Goal: Check status: Check status

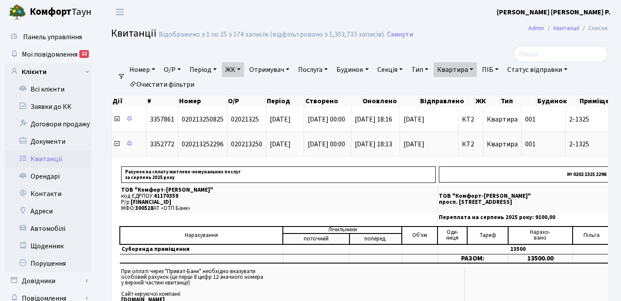
select select "25"
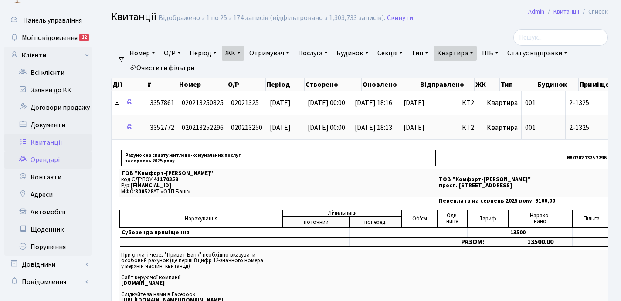
scroll to position [17, 0]
click at [51, 163] on link "Орендарі" at bounding box center [47, 159] width 87 height 17
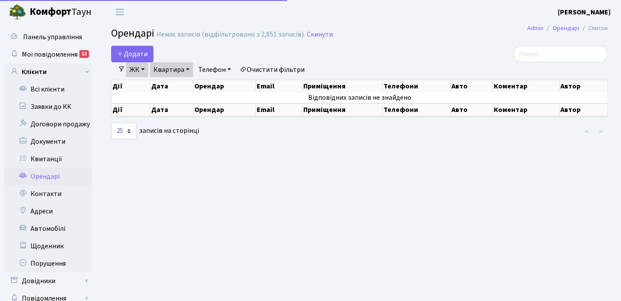
select select "25"
click at [188, 69] on link "Квартира" at bounding box center [171, 69] width 43 height 15
click at [181, 86] on input "136" at bounding box center [175, 86] width 51 height 17
type input "1"
click at [144, 70] on link "ЖК" at bounding box center [137, 69] width 22 height 15
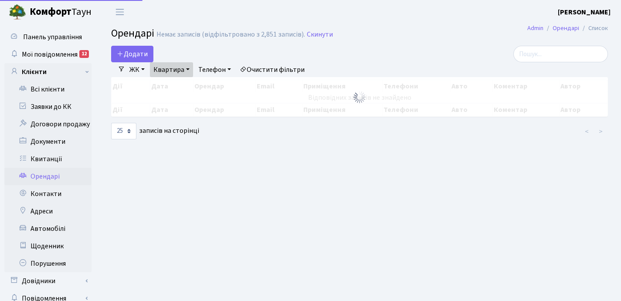
click at [218, 85] on div "Додати Фільтри ЖК - ТХ, вул. [PERSON_NAME], 1/2 КТ, вул. Регенераторна, 4 КТ2, …" at bounding box center [359, 93] width 509 height 94
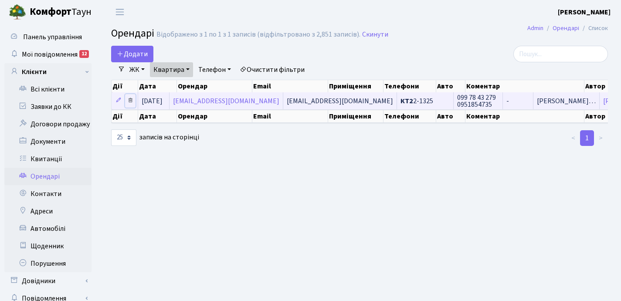
click at [129, 99] on icon at bounding box center [130, 100] width 6 height 6
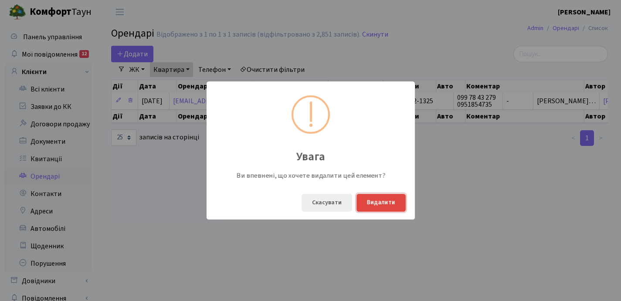
click at [379, 202] on button "Видалити" at bounding box center [380, 203] width 49 height 18
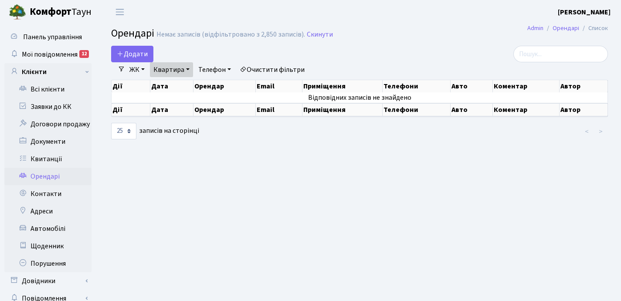
click at [189, 67] on link "Квартира" at bounding box center [171, 69] width 43 height 15
type input "2"
type input "98"
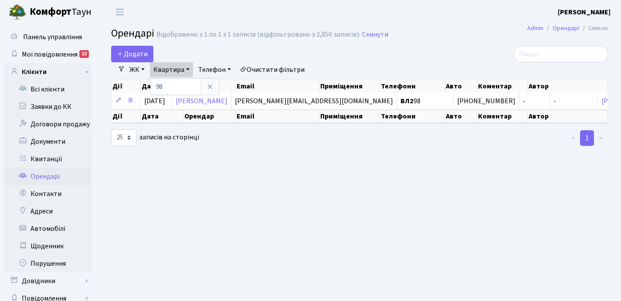
click at [142, 68] on link "ЖК" at bounding box center [137, 69] width 22 height 15
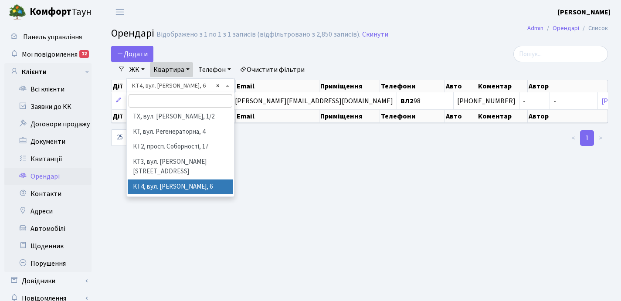
select select "302"
click at [218, 85] on div "Додати Фільтри ЖК - ТХ, вул. Ділова, 1/2 КТ, вул. Регенераторна, 4 КТ2, просп. …" at bounding box center [359, 96] width 509 height 101
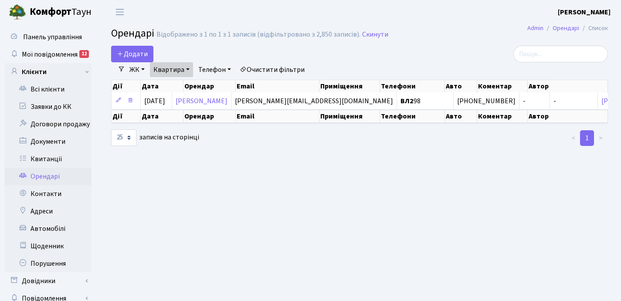
click at [143, 71] on link "ЖК" at bounding box center [137, 69] width 22 height 15
click at [253, 47] on div "Додати" at bounding box center [274, 54] width 327 height 17
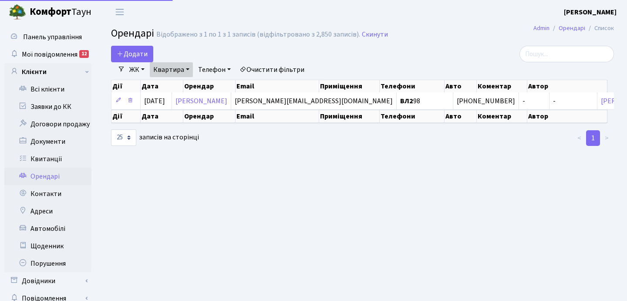
select select "25"
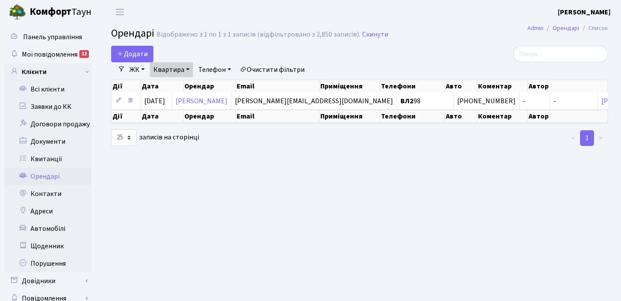
click at [189, 66] on link "Квартира" at bounding box center [171, 69] width 43 height 15
click at [182, 91] on input "98" at bounding box center [175, 86] width 51 height 17
type input "9"
type input "98"
click at [145, 69] on link "ЖК" at bounding box center [137, 69] width 22 height 15
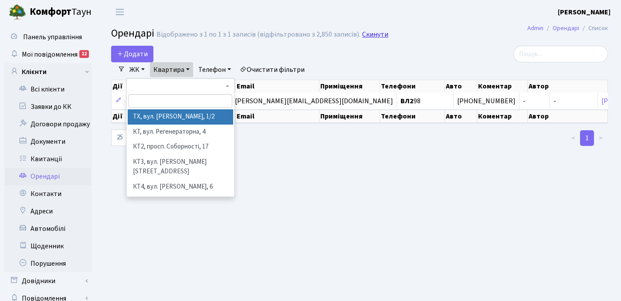
click at [376, 34] on link "Скинути" at bounding box center [375, 34] width 26 height 8
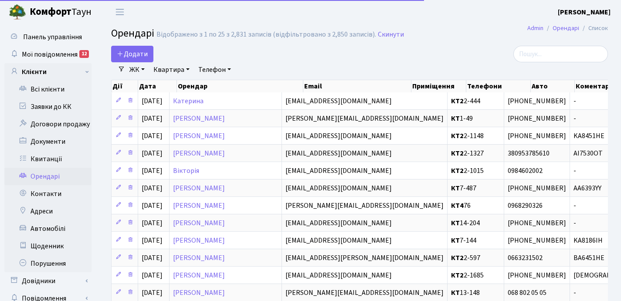
select select "25"
click at [143, 69] on link "ЖК" at bounding box center [137, 69] width 22 height 15
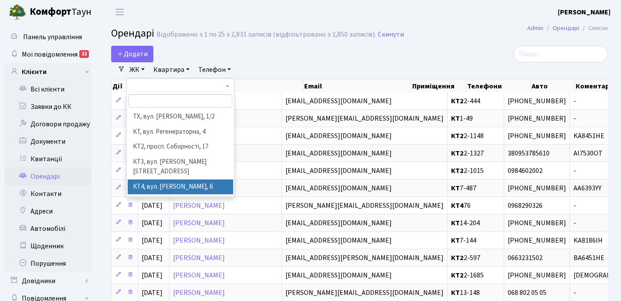
click at [160, 179] on li "КТ4, вул. [PERSON_NAME], 6" at bounding box center [180, 186] width 105 height 15
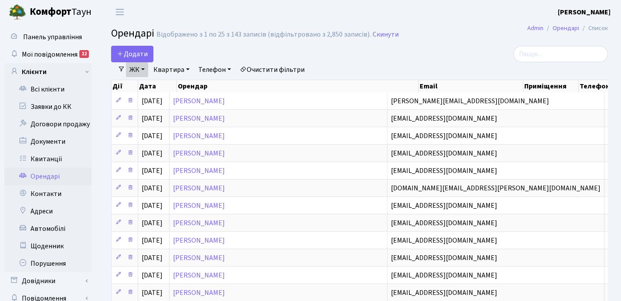
click at [190, 67] on link "Квартира" at bounding box center [171, 69] width 43 height 15
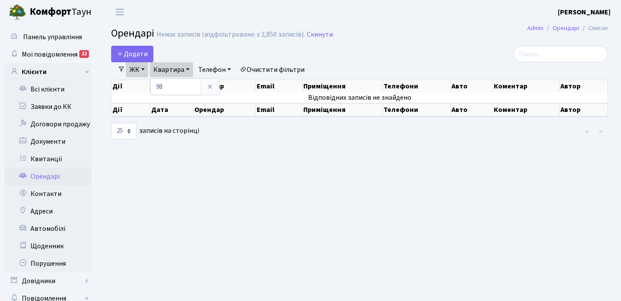
click at [246, 45] on main "Admin Орендарі Список Орендарі Немає записів (відфільтровано з 2,850 записів). …" at bounding box center [359, 167] width 523 height 287
click at [145, 67] on link "ЖК" at bounding box center [137, 69] width 22 height 15
click at [190, 69] on link "Квартира" at bounding box center [171, 69] width 43 height 15
type input "9"
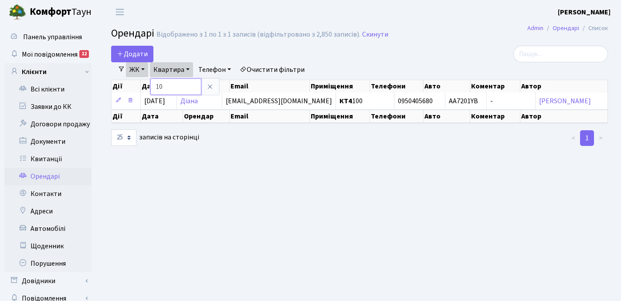
type input "1"
type input "98"
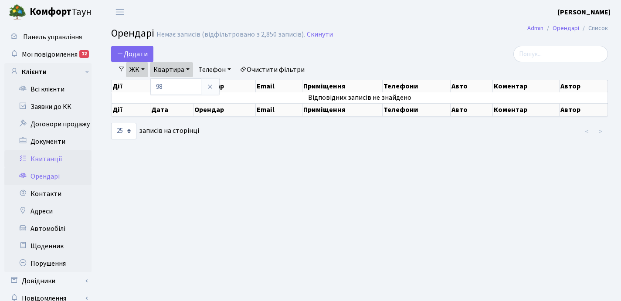
click at [52, 160] on link "Квитанції" at bounding box center [47, 158] width 87 height 17
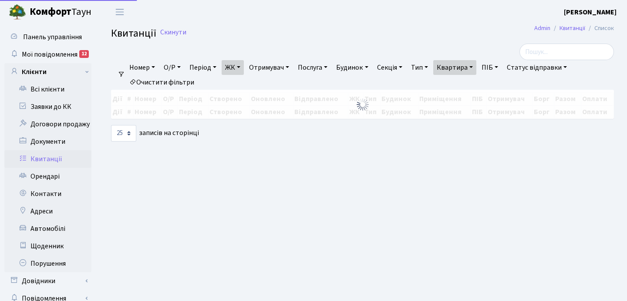
select select "25"
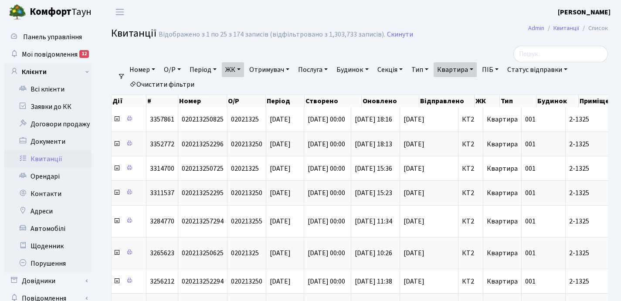
click at [476, 68] on link "Квартира" at bounding box center [454, 69] width 43 height 15
click at [472, 83] on input "2-1325" at bounding box center [459, 86] width 51 height 17
type input "2"
type input "399"
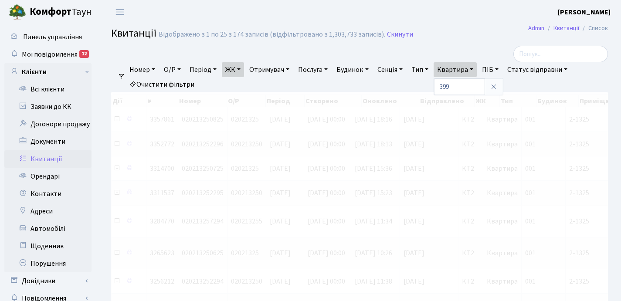
click at [243, 68] on link "ЖК" at bounding box center [233, 69] width 22 height 15
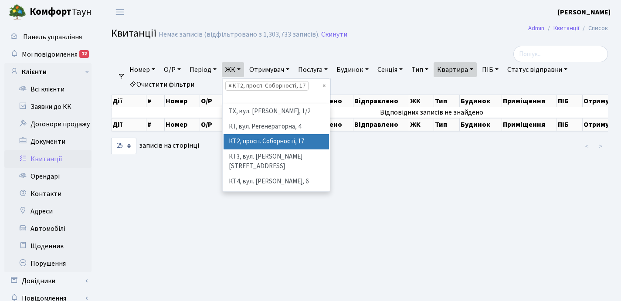
click at [231, 84] on span "×" at bounding box center [229, 85] width 3 height 9
select select
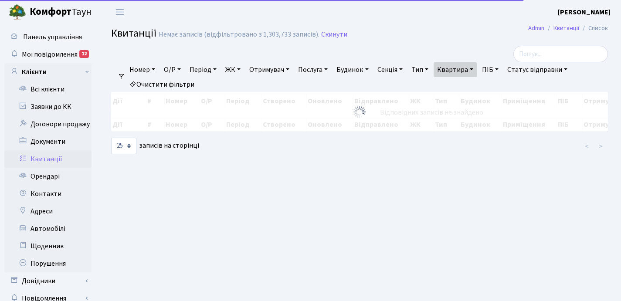
click at [243, 68] on link "ЖК" at bounding box center [233, 69] width 22 height 15
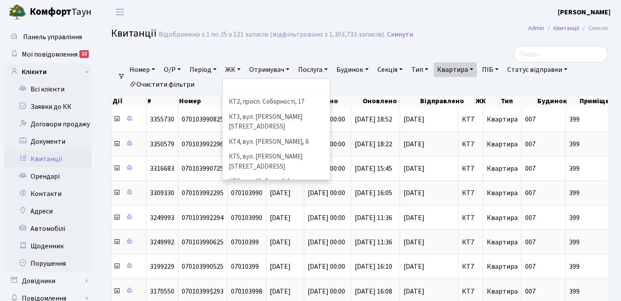
scroll to position [67, 0]
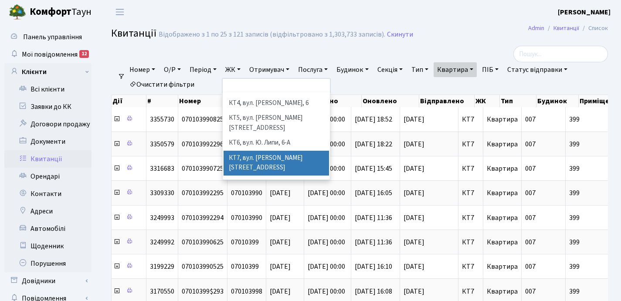
click at [260, 151] on li "КТ7, вул. [PERSON_NAME][STREET_ADDRESS]" at bounding box center [275, 163] width 105 height 25
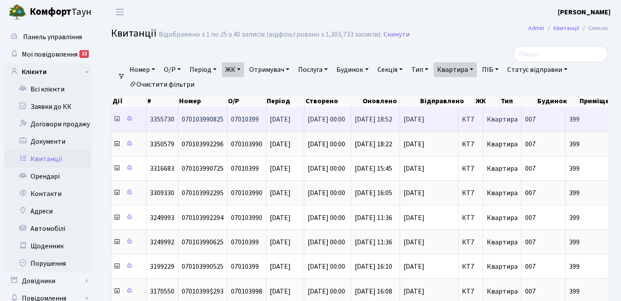
click at [117, 120] on icon at bounding box center [116, 118] width 7 height 7
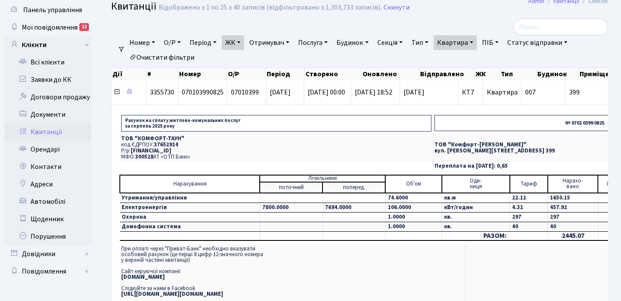
scroll to position [27, 0]
drag, startPoint x: 193, startPoint y: 160, endPoint x: 117, endPoint y: 138, distance: 79.3
click at [118, 138] on td "Рахунок на сплату житлово-комунальних послуг за серпень 2025 року № 0701 0399 0…" at bounding box center [428, 211] width 620 height 201
click at [137, 139] on p "ТОВ "КОМФОРТ-ТАУН"" at bounding box center [276, 138] width 310 height 6
drag, startPoint x: 200, startPoint y: 157, endPoint x: 121, endPoint y: 139, distance: 80.3
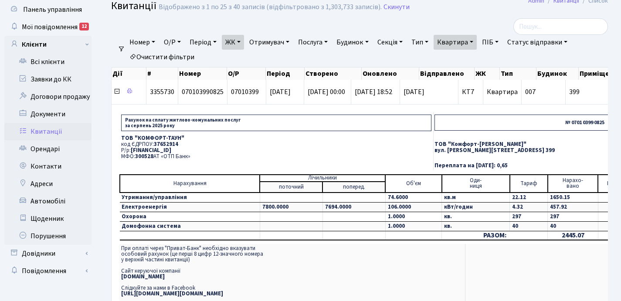
click at [121, 139] on td "ТОВ "КОМФОРТ-ТАУН" код ЄДРПОУ: 37652914 Р/р: UA063005280000026000000026495 МФО:…" at bounding box center [276, 147] width 314 height 28
click at [212, 159] on p "МФО: 300528 АТ «ОТП Банк»" at bounding box center [276, 157] width 310 height 6
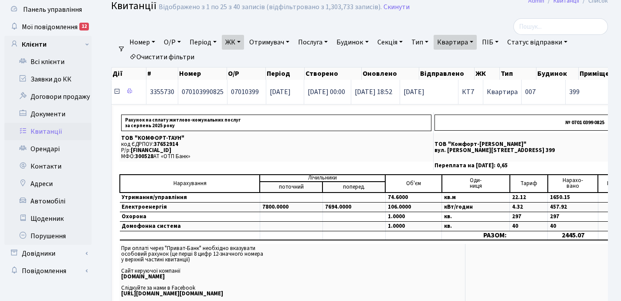
click at [116, 92] on icon at bounding box center [116, 91] width 7 height 7
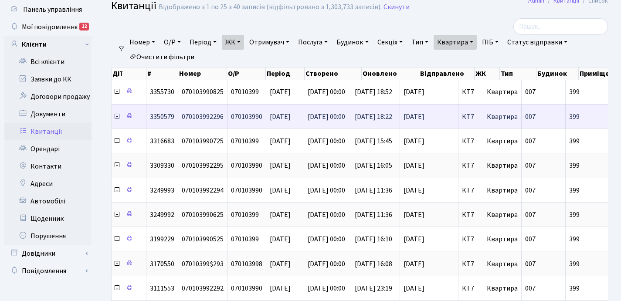
click at [117, 116] on icon at bounding box center [116, 116] width 7 height 7
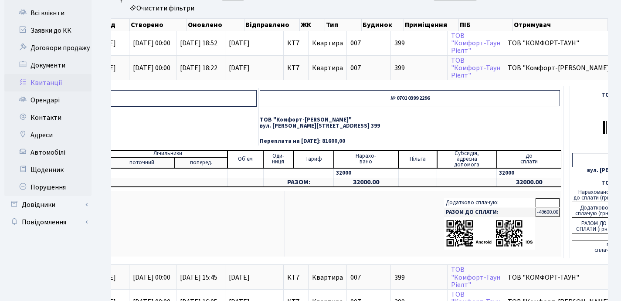
scroll to position [0, 0]
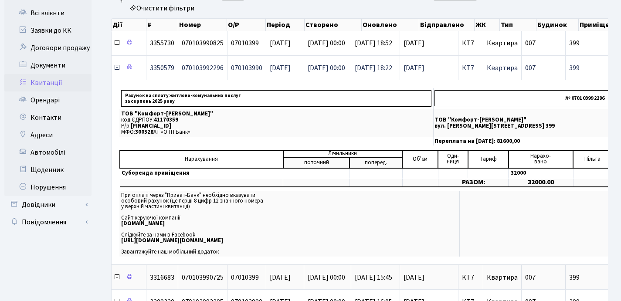
click at [117, 71] on icon at bounding box center [116, 67] width 7 height 7
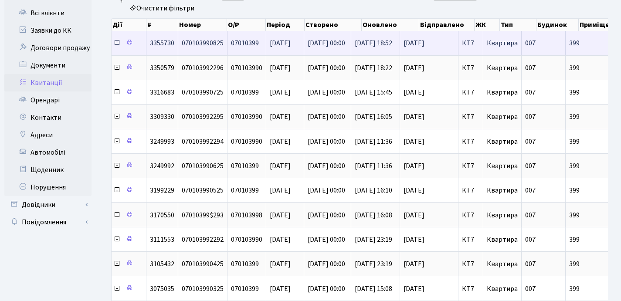
click at [116, 46] on span at bounding box center [117, 43] width 8 height 10
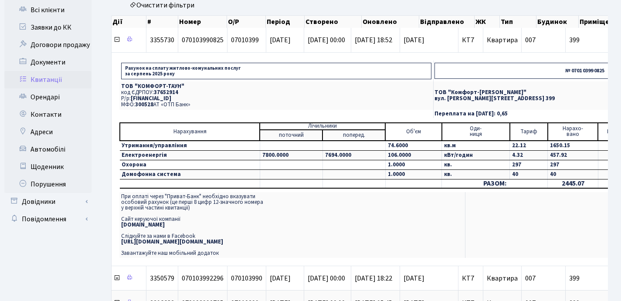
scroll to position [78, 0]
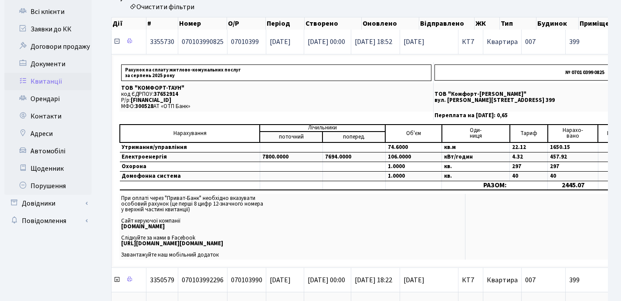
click at [116, 43] on icon at bounding box center [116, 41] width 7 height 7
